Goal: Task Accomplishment & Management: Complete application form

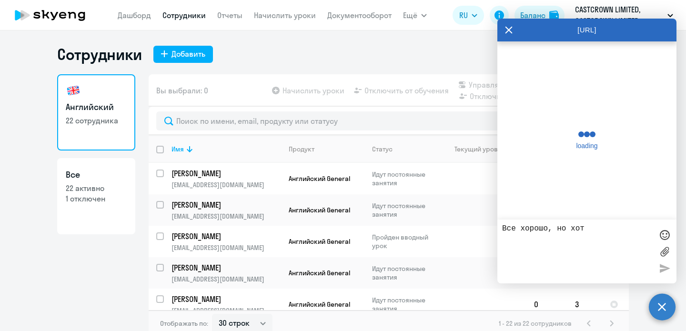
select select "30"
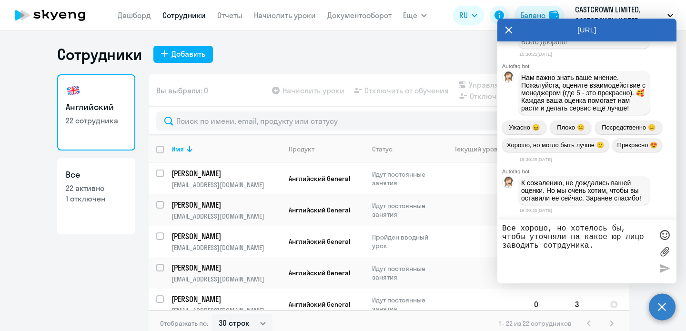
click at [561, 244] on textarea "Все хорошо, но хотелось бы, чтобы уточняли на какое юр лицо заводить сотрдуника." at bounding box center [577, 251] width 150 height 54
type textarea "Все хорошо, но хотелось бы, чтобы уточняли на какое юр лицо заводить сотрудника."
click at [664, 269] on div at bounding box center [664, 251] width 14 height 54
click at [626, 242] on textarea "Все хорошо, но хотелось бы, чтобы уточняли на какое юр лицо заводить сотрудника." at bounding box center [577, 251] width 150 height 54
click at [665, 236] on div at bounding box center [664, 235] width 14 height 14
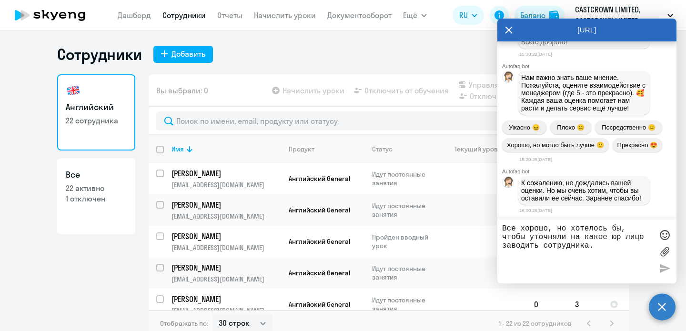
click at [621, 247] on textarea "Все хорошо, но хотелось бы, чтобы уточняли на какое юр лицо заводить сотрудника." at bounding box center [577, 251] width 150 height 54
click at [567, 176] on div "К сожалению, не дождались вашей оценки. Но мы очень хотим, чтобы вы оставили ее…" at bounding box center [583, 190] width 131 height 29
click at [509, 31] on icon at bounding box center [509, 30] width 8 height 23
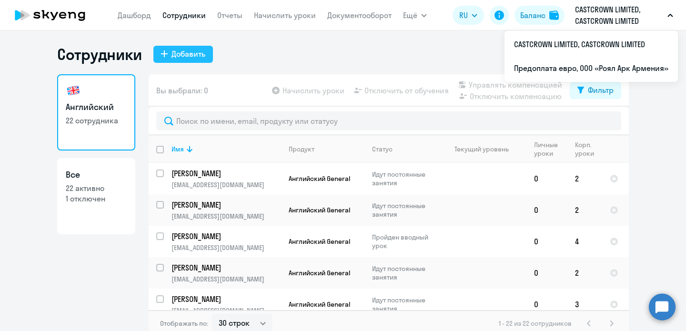
click at [192, 53] on div "Добавить" at bounding box center [188, 53] width 34 height 11
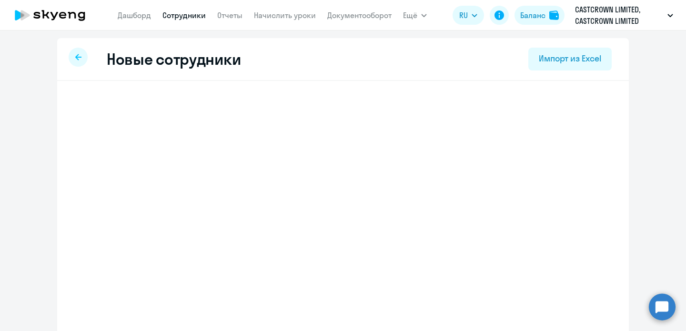
select select "english_adult_not_native_speaker"
select select "4"
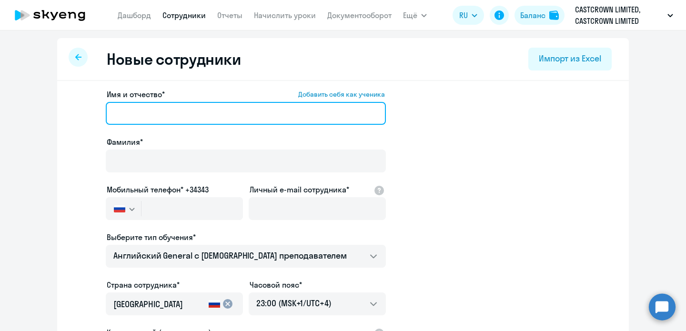
click at [167, 115] on input "Имя и отчество* Добавить себя как ученика" at bounding box center [246, 113] width 280 height 23
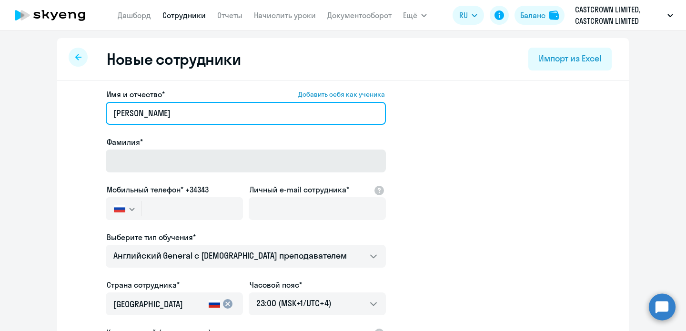
type input "[PERSON_NAME]"
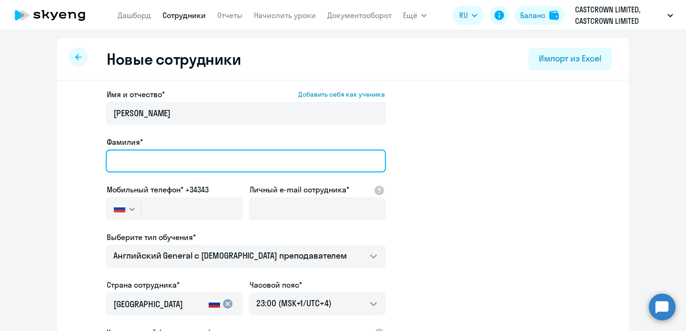
click at [173, 166] on input "Фамилия*" at bounding box center [246, 161] width 280 height 23
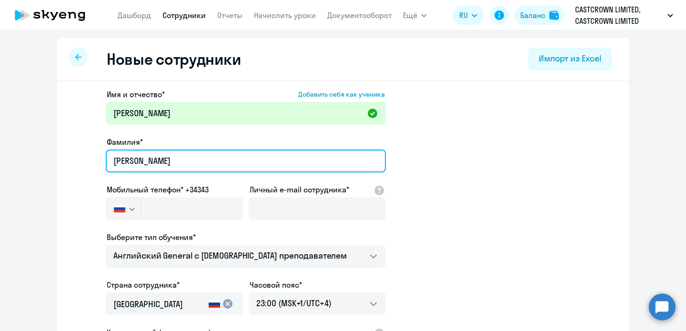
type input "[PERSON_NAME]"
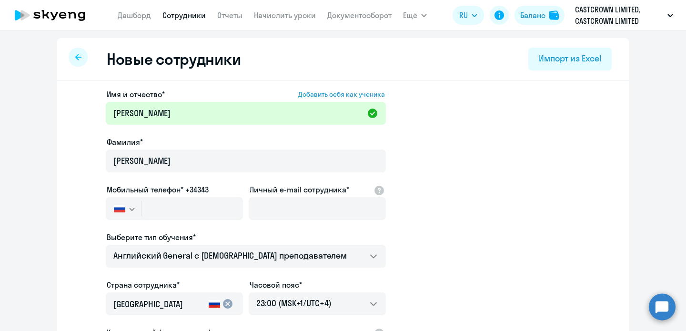
click at [126, 213] on button "button" at bounding box center [123, 208] width 35 height 23
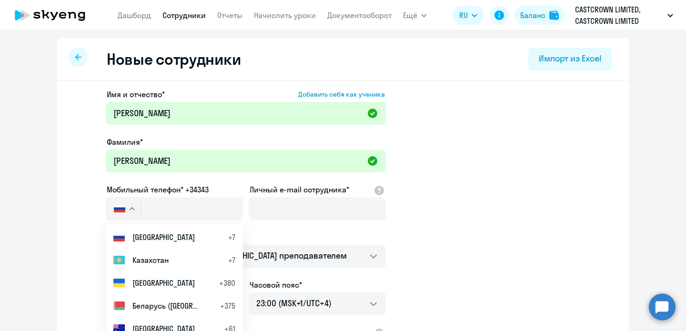
click at [60, 219] on div "Имя и отчество* Добавить себя как ученика [PERSON_NAME]* [PERSON_NAME] Мобильны…" at bounding box center [342, 290] width 571 height 419
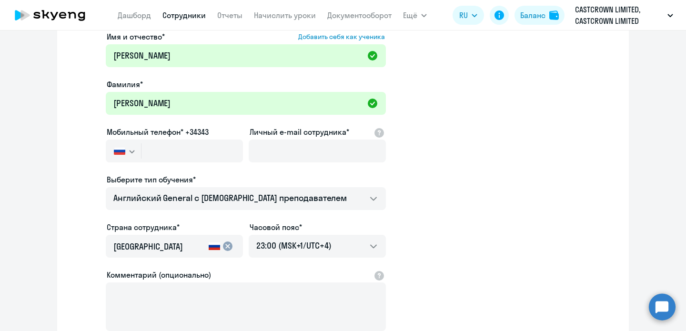
scroll to position [62, 0]
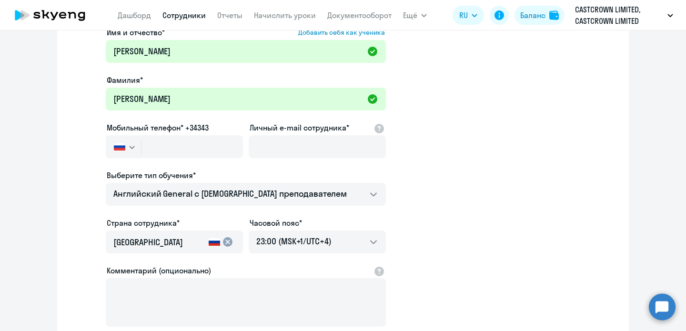
click at [220, 246] on div "cancel" at bounding box center [221, 241] width 29 height 11
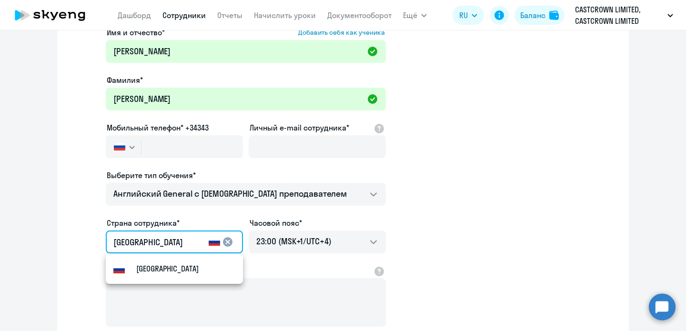
click at [227, 241] on mat-icon "cancel" at bounding box center [227, 241] width 11 height 11
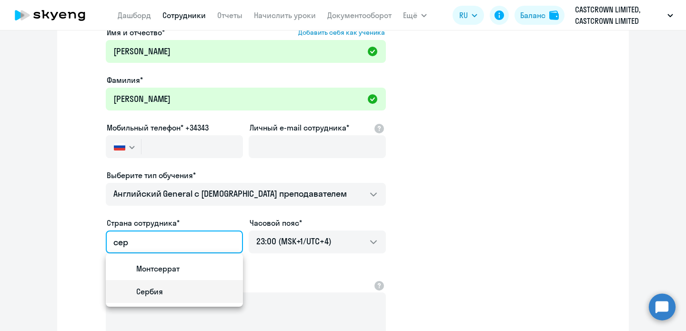
click at [177, 290] on mat-option "Сербия" at bounding box center [174, 291] width 137 height 23
type input "Сербия"
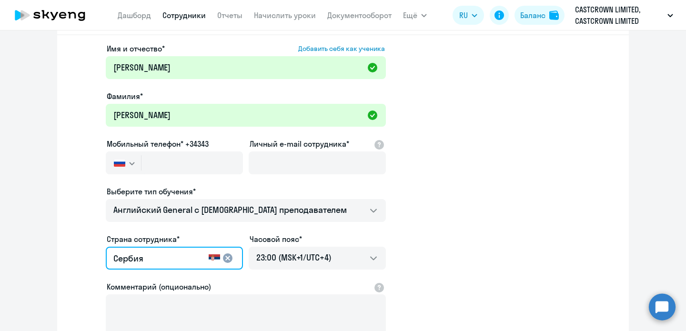
scroll to position [47, 0]
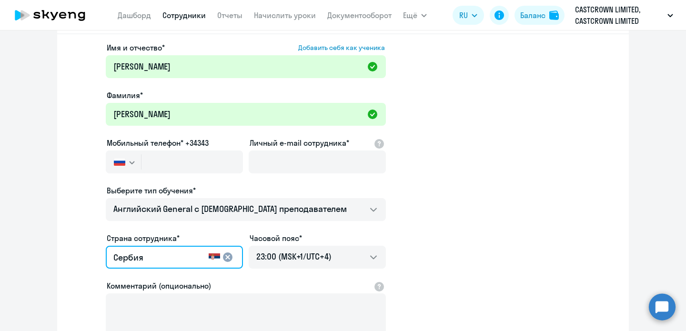
click at [431, 250] on app-new-student-form "Имя и отчество* Добавить себя как ученика [PERSON_NAME]* [PERSON_NAME] Мобильны…" at bounding box center [342, 212] width 541 height 340
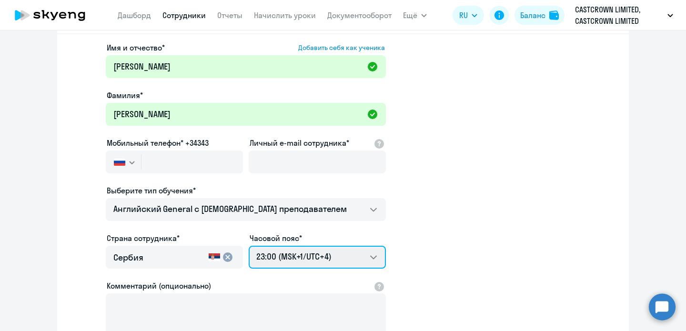
click at [313, 258] on select "08:00 (MSK-14/UTC-11) 09:00 (MSK-13/UTC-10) 10:00 (MSK-12/UTC-9) 11:00 (MSK-11/…" at bounding box center [317, 257] width 137 height 23
click at [249, 246] on select "08:00 (MSK-14/UTC-11) 09:00 (MSK-13/UTC-10) 10:00 (MSK-12/UTC-9) 11:00 (MSK-11/…" at bounding box center [317, 257] width 137 height 23
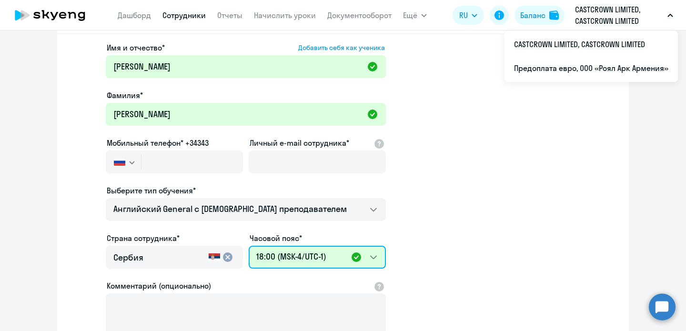
click at [377, 257] on select "08:00 (MSK-14/UTC-11) 09:00 (MSK-13/UTC-10) 10:00 (MSK-12/UTC-9) 11:00 (MSK-11/…" at bounding box center [317, 257] width 137 height 23
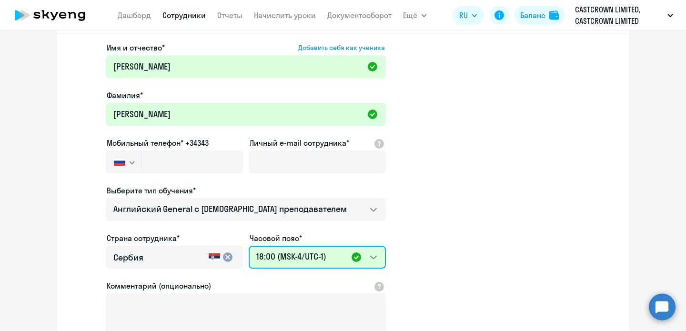
select select "2"
click at [249, 246] on select "08:00 (MSK-14/UTC-11) 09:00 (MSK-13/UTC-10) 10:00 (MSK-12/UTC-9) 11:00 (MSK-11/…" at bounding box center [317, 257] width 137 height 23
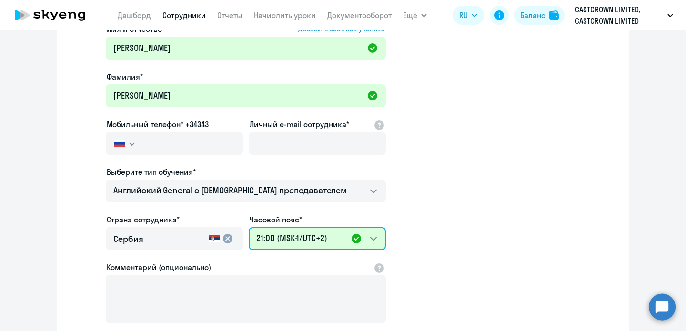
scroll to position [43, 0]
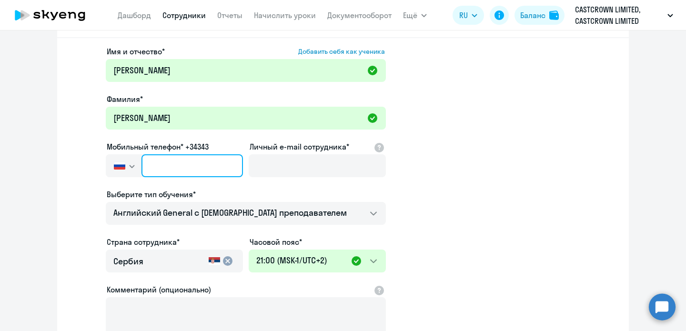
click at [191, 165] on input "text" at bounding box center [191, 165] width 101 height 23
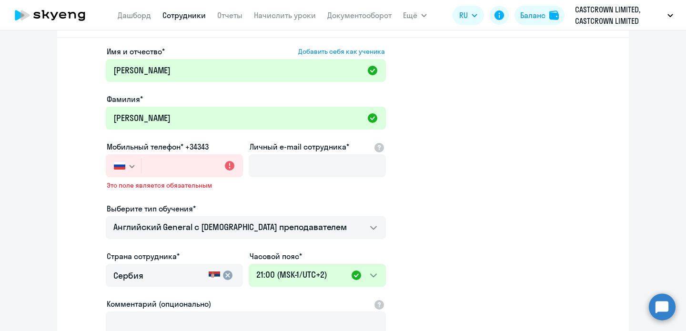
click at [131, 168] on svg-icon "button" at bounding box center [132, 166] width 8 height 8
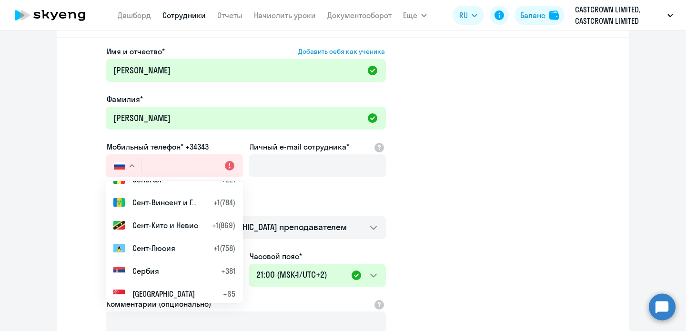
scroll to position [3743, 0]
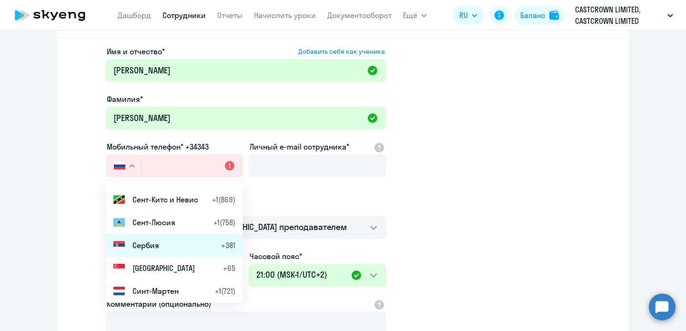
click at [162, 246] on li "Сербия +381" at bounding box center [174, 245] width 137 height 23
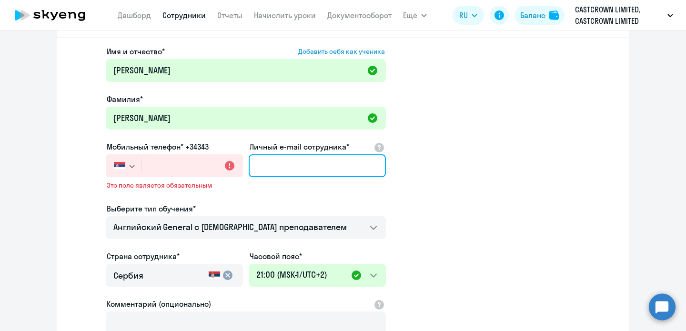
click at [284, 165] on input "Личный e-mail сотрудника*" at bounding box center [317, 165] width 137 height 23
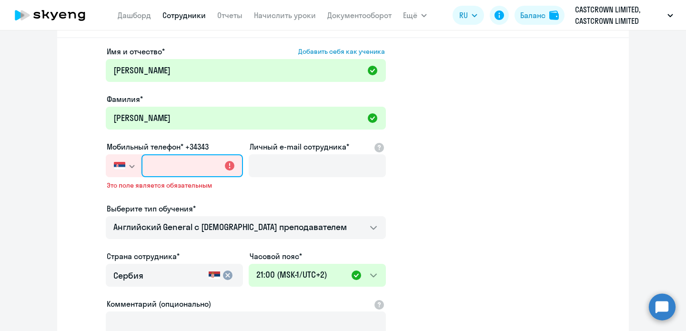
click at [175, 163] on input "text" at bounding box center [191, 165] width 101 height 23
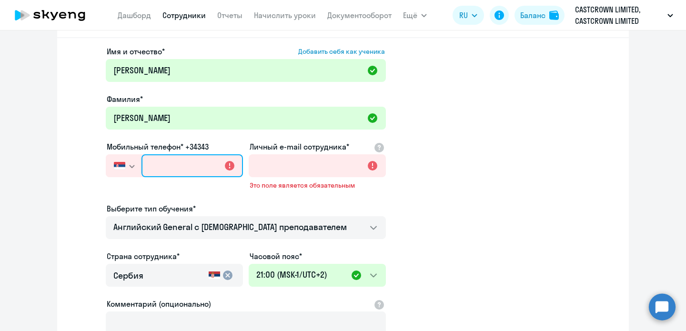
paste input "[PHONE_NUMBER]"
type input "[PHONE_NUMBER]"
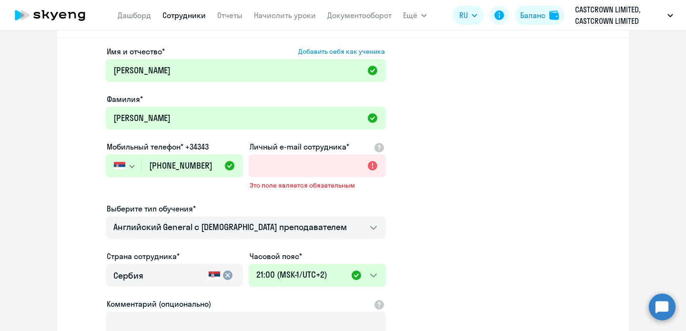
click at [83, 147] on app-new-student-form "Имя и отчество* Добавить себя как ученика [PERSON_NAME]* [PERSON_NAME] Мобильны…" at bounding box center [342, 223] width 541 height 354
click at [197, 146] on label "Мобильный телефон* +34343" at bounding box center [158, 146] width 102 height 11
click at [183, 166] on input "[PHONE_NUMBER]" at bounding box center [191, 165] width 101 height 23
click at [198, 145] on label "Мобильный телефон* +34343" at bounding box center [158, 146] width 102 height 11
click at [127, 168] on button "button" at bounding box center [123, 165] width 35 height 23
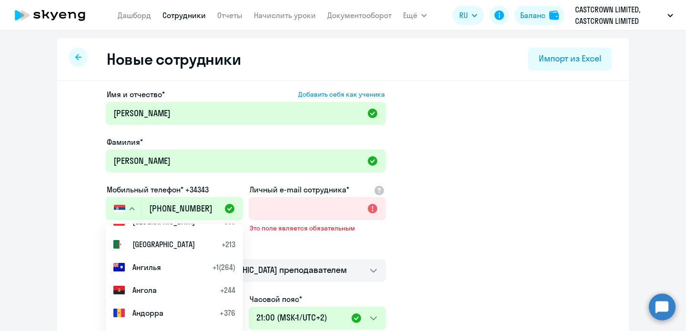
scroll to position [0, 0]
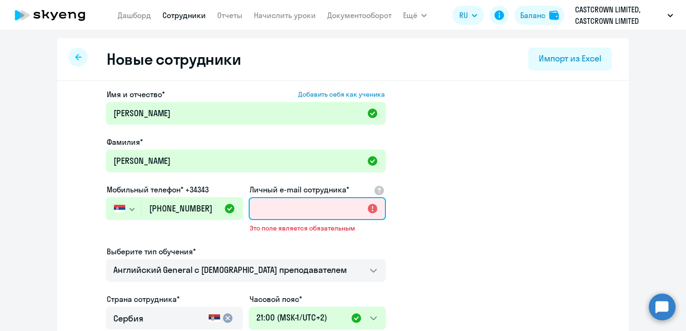
click at [284, 211] on input "Личный e-mail сотрудника*" at bounding box center [317, 208] width 137 height 23
paste input "[EMAIL_ADDRESS][DOMAIN_NAME]"
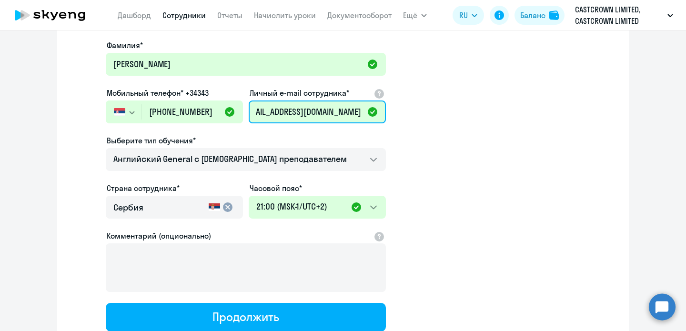
scroll to position [110, 0]
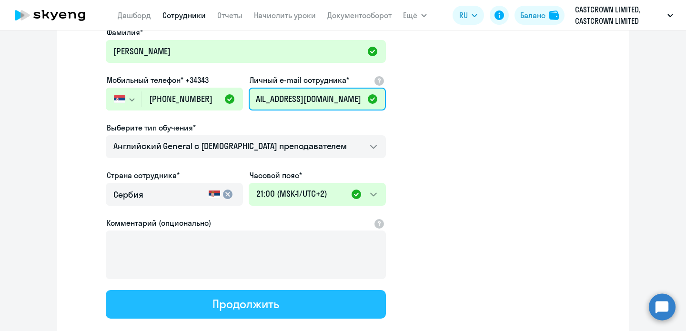
type input "[EMAIL_ADDRESS][DOMAIN_NAME]"
click at [210, 302] on button "Продолжить" at bounding box center [246, 304] width 280 height 29
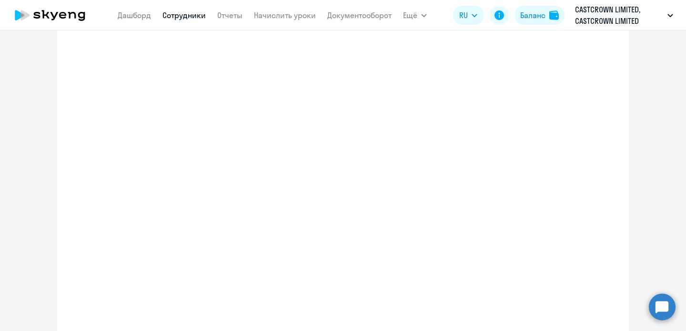
scroll to position [0, 0]
select select "english_adult_not_native_speaker"
select select "2"
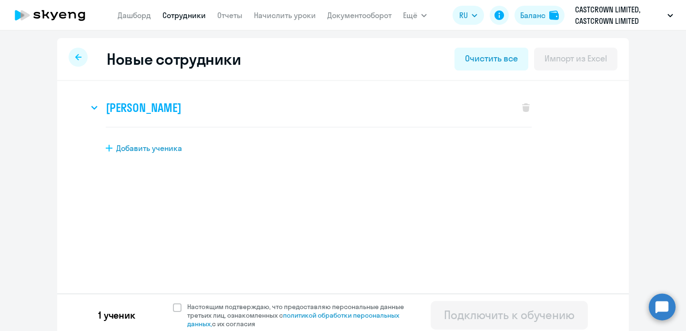
click at [154, 109] on h3 "[PERSON_NAME]" at bounding box center [143, 107] width 75 height 15
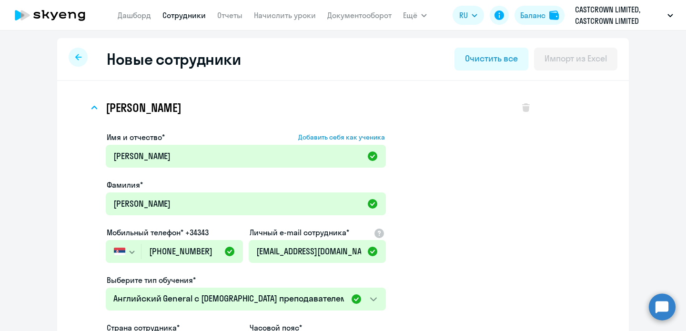
scroll to position [241, 0]
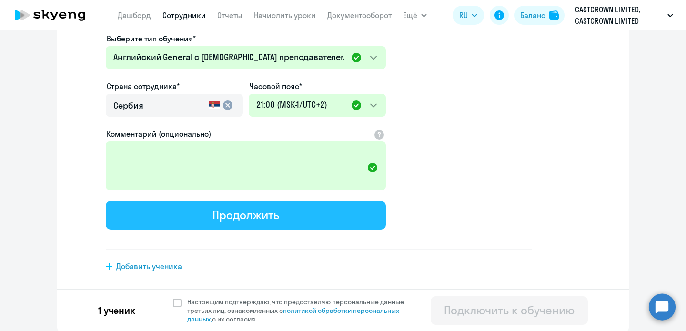
click at [232, 213] on div "Продолжить" at bounding box center [245, 214] width 66 height 15
select select "english_adult_not_native_speaker"
select select "2"
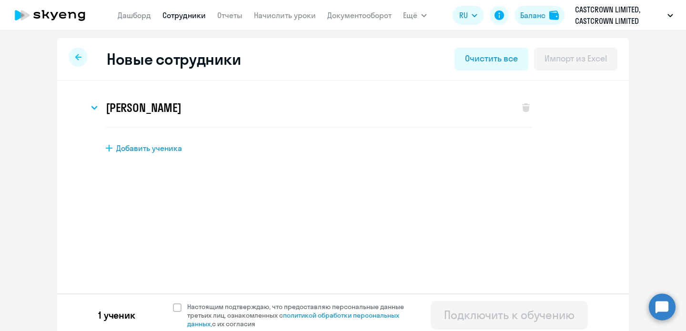
scroll to position [5, 0]
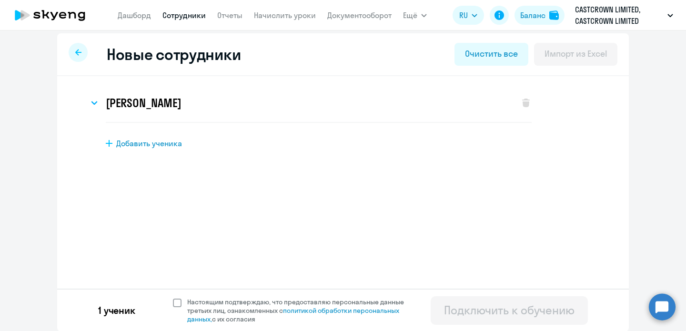
click at [176, 303] on span at bounding box center [177, 303] width 9 height 9
click at [173, 298] on input "Настоящим подтверждаю, что предоставляю персональные данные третьих лиц, ознако…" at bounding box center [172, 297] width 0 height 0
checkbox input "true"
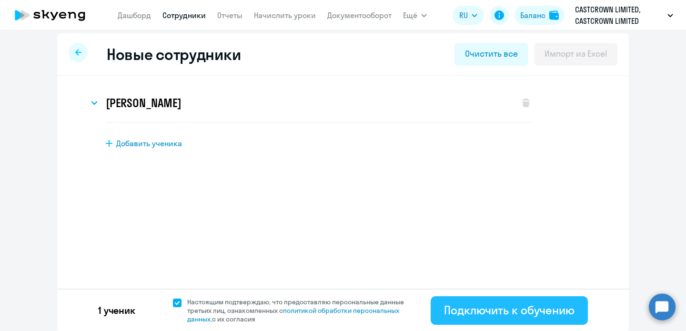
click at [477, 315] on div "Подключить к обучению" at bounding box center [509, 309] width 130 height 15
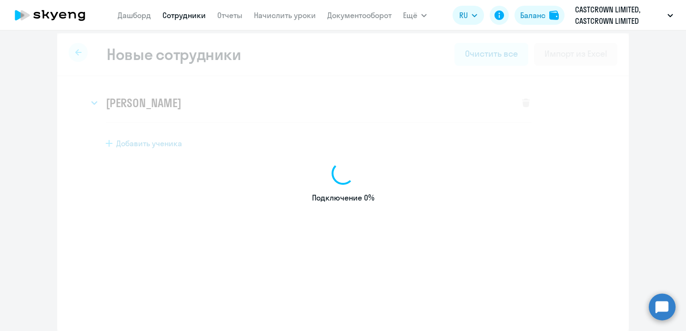
select select "english_adult_not_native_speaker"
select select "4"
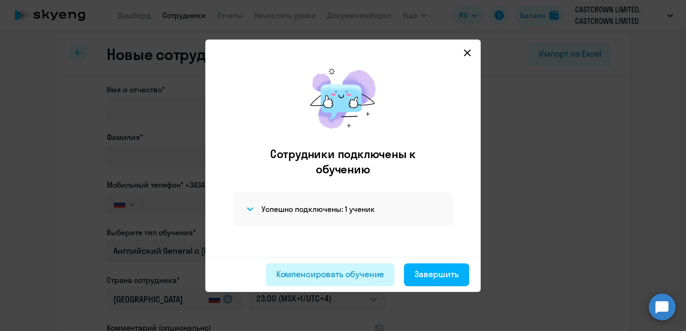
click at [351, 274] on div "Компенсировать обучение" at bounding box center [330, 274] width 108 height 12
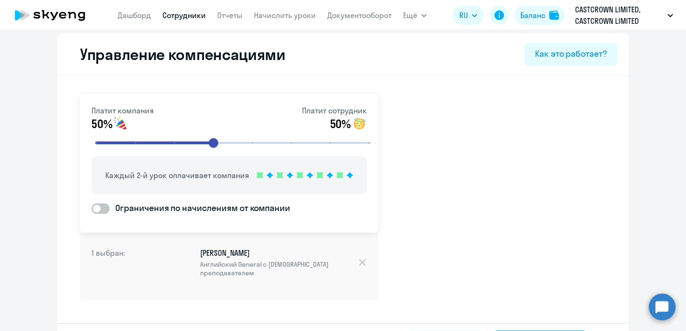
click at [367, 257] on div "1 выбран: [PERSON_NAME] Английский General с [DEMOGRAPHIC_DATA] преподавателем" at bounding box center [229, 264] width 298 height 71
click at [367, 261] on div "1 выбран: [PERSON_NAME] Английский General с [DEMOGRAPHIC_DATA] преподавателем" at bounding box center [229, 264] width 298 height 71
click at [171, 18] on link "Сотрудники" at bounding box center [183, 15] width 43 height 10
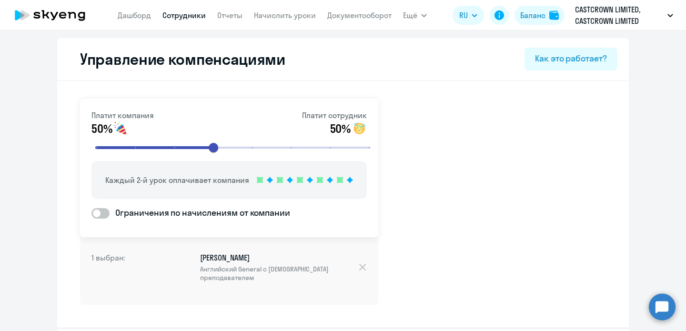
select select "30"
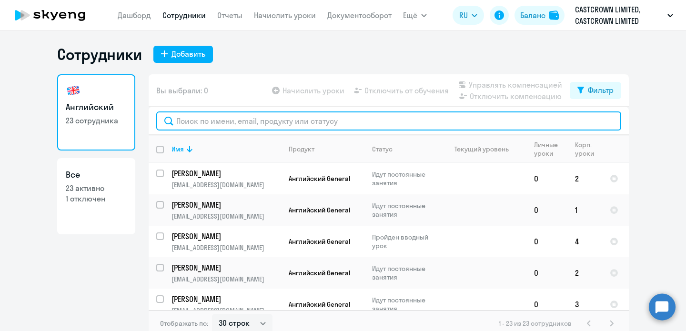
click at [196, 120] on input "text" at bounding box center [388, 120] width 465 height 19
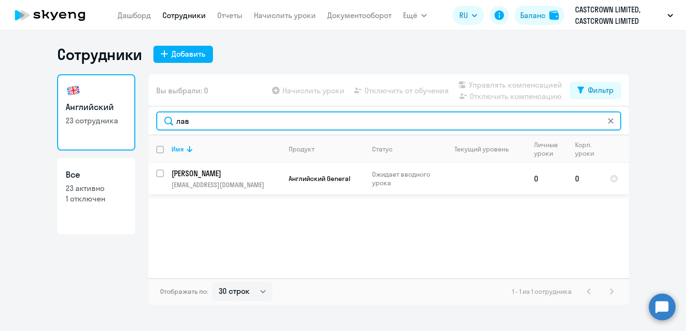
type input "лав"
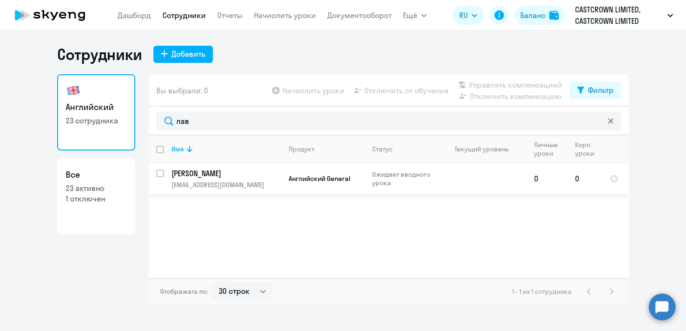
click at [533, 180] on td "0" at bounding box center [546, 178] width 41 height 31
select select "english"
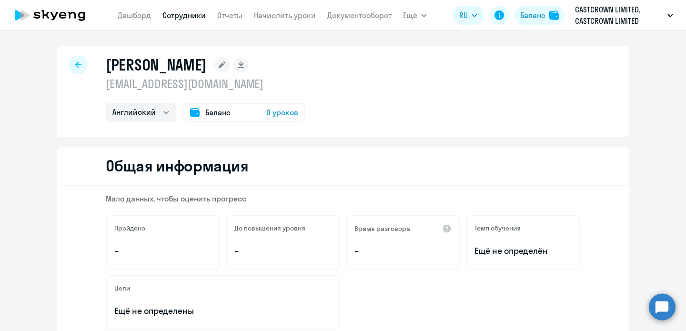
click at [83, 60] on div at bounding box center [78, 64] width 19 height 19
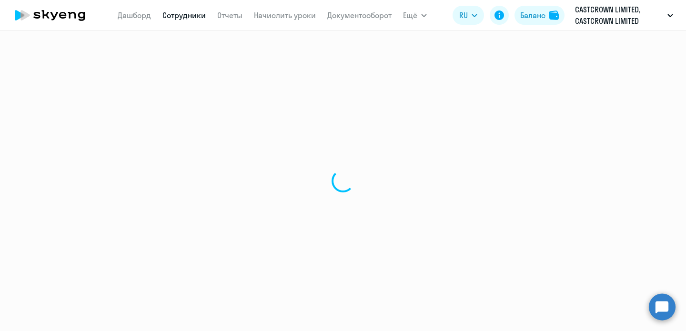
select select "30"
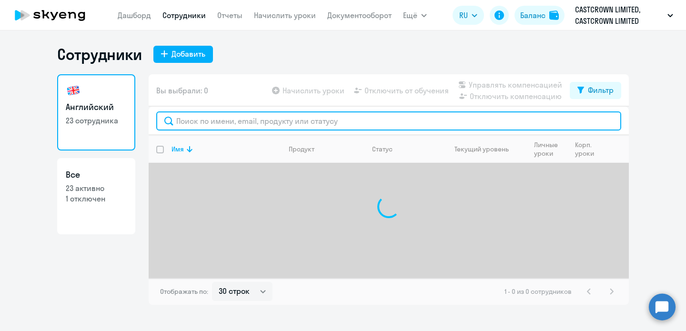
click at [253, 115] on input "text" at bounding box center [388, 120] width 465 height 19
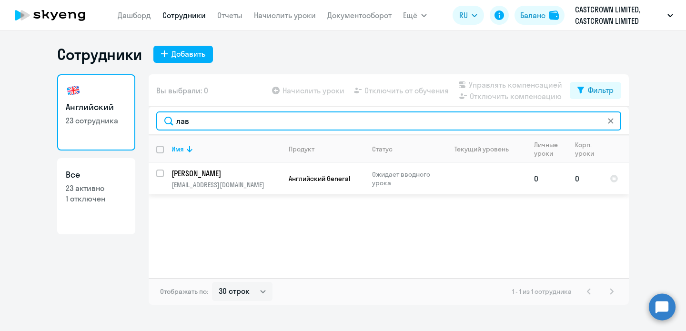
type input "лав"
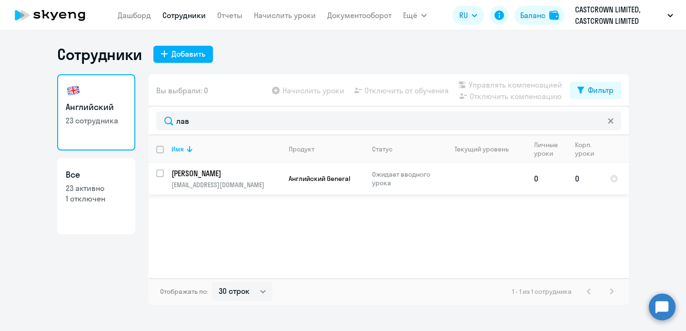
click at [160, 173] on input "select row 42650863" at bounding box center [165, 179] width 19 height 19
checkbox input "true"
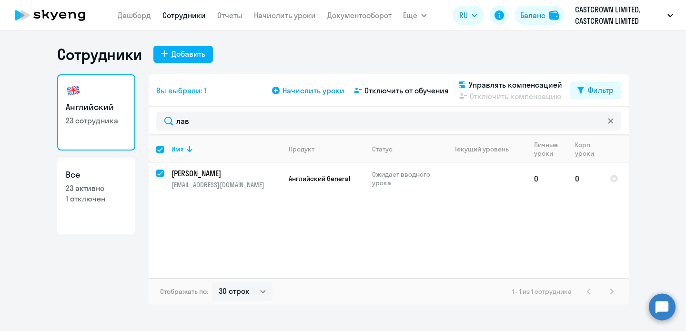
click at [308, 90] on span "Начислить уроки" at bounding box center [313, 90] width 62 height 11
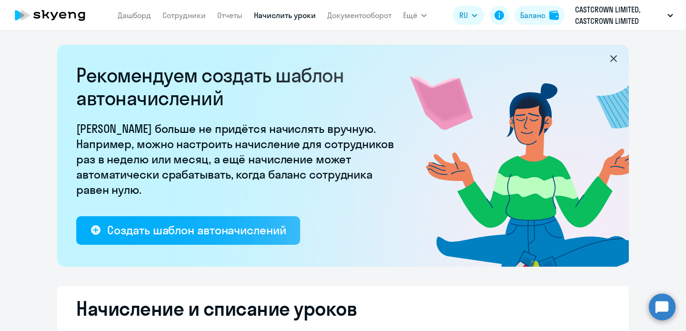
select select "10"
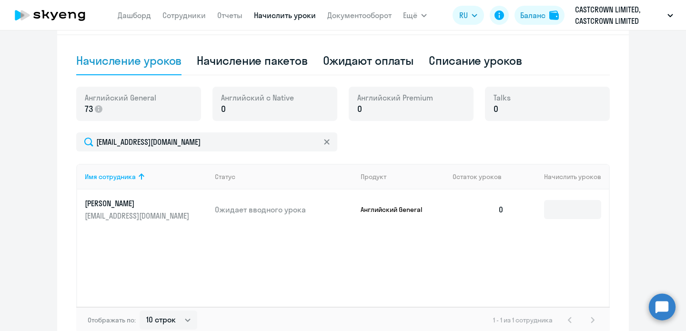
scroll to position [300, 0]
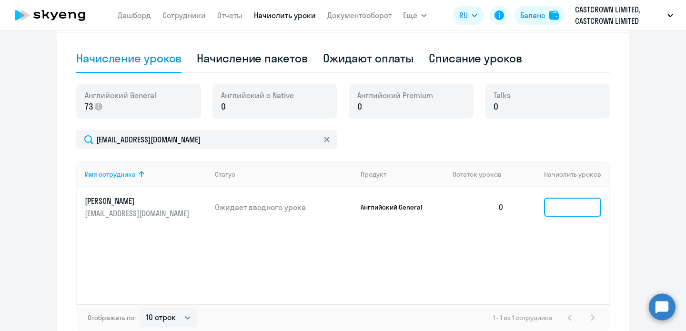
click at [575, 209] on input at bounding box center [572, 207] width 57 height 19
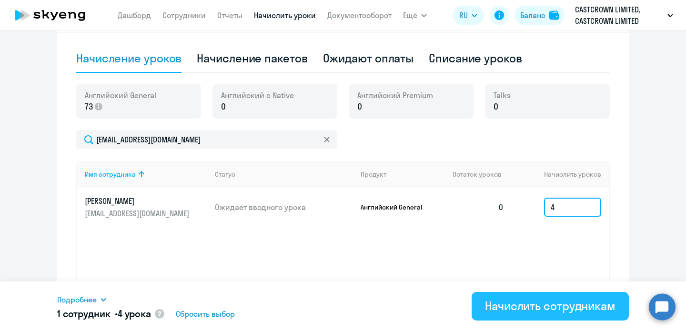
type input "4"
click at [550, 310] on div "Начислить сотрудникам" at bounding box center [550, 305] width 130 height 15
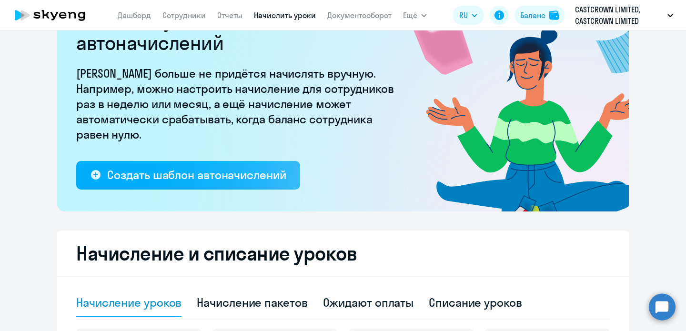
scroll to position [0, 0]
